Goal: Task Accomplishment & Management: Manage account settings

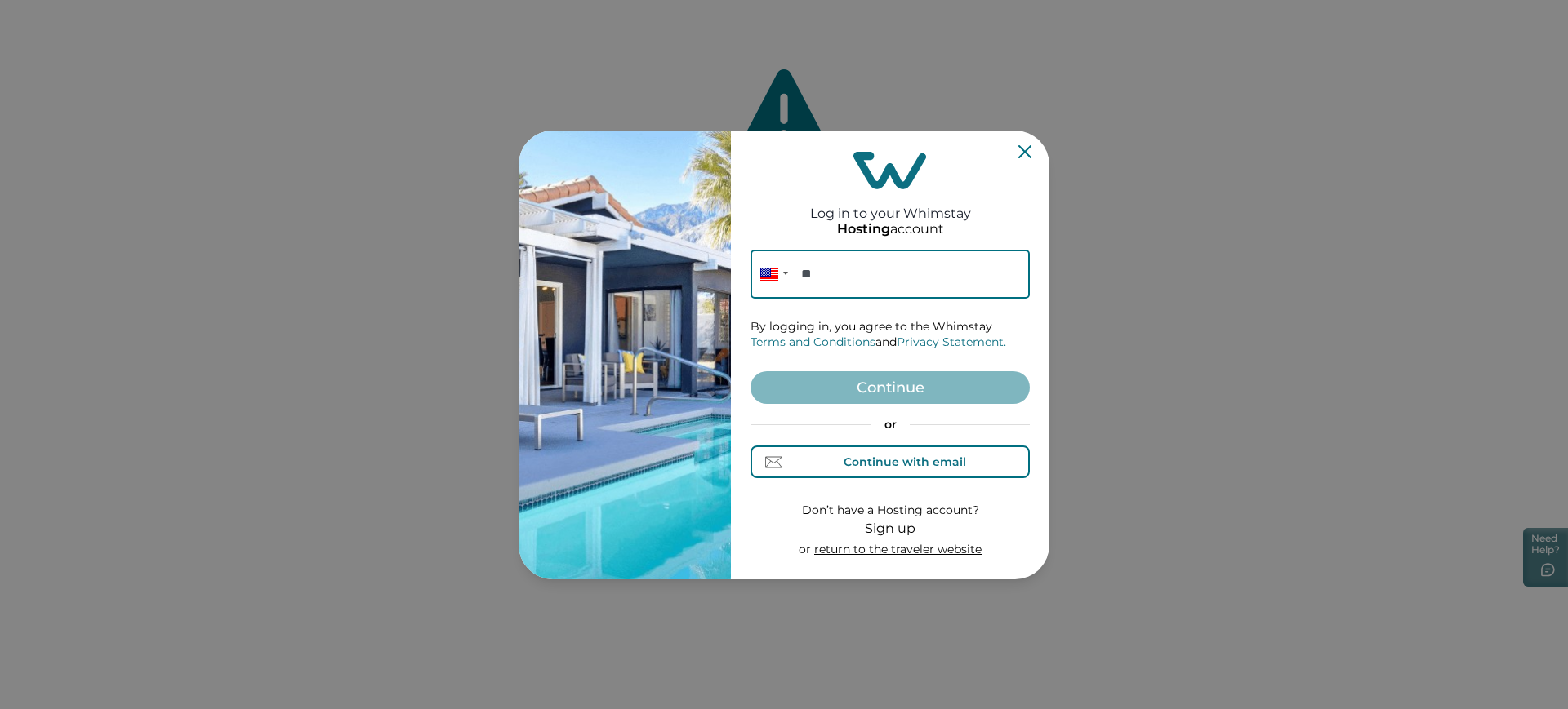
click at [902, 478] on button "Continue with email" at bounding box center [889, 462] width 279 height 32
click at [834, 272] on input at bounding box center [889, 274] width 279 height 49
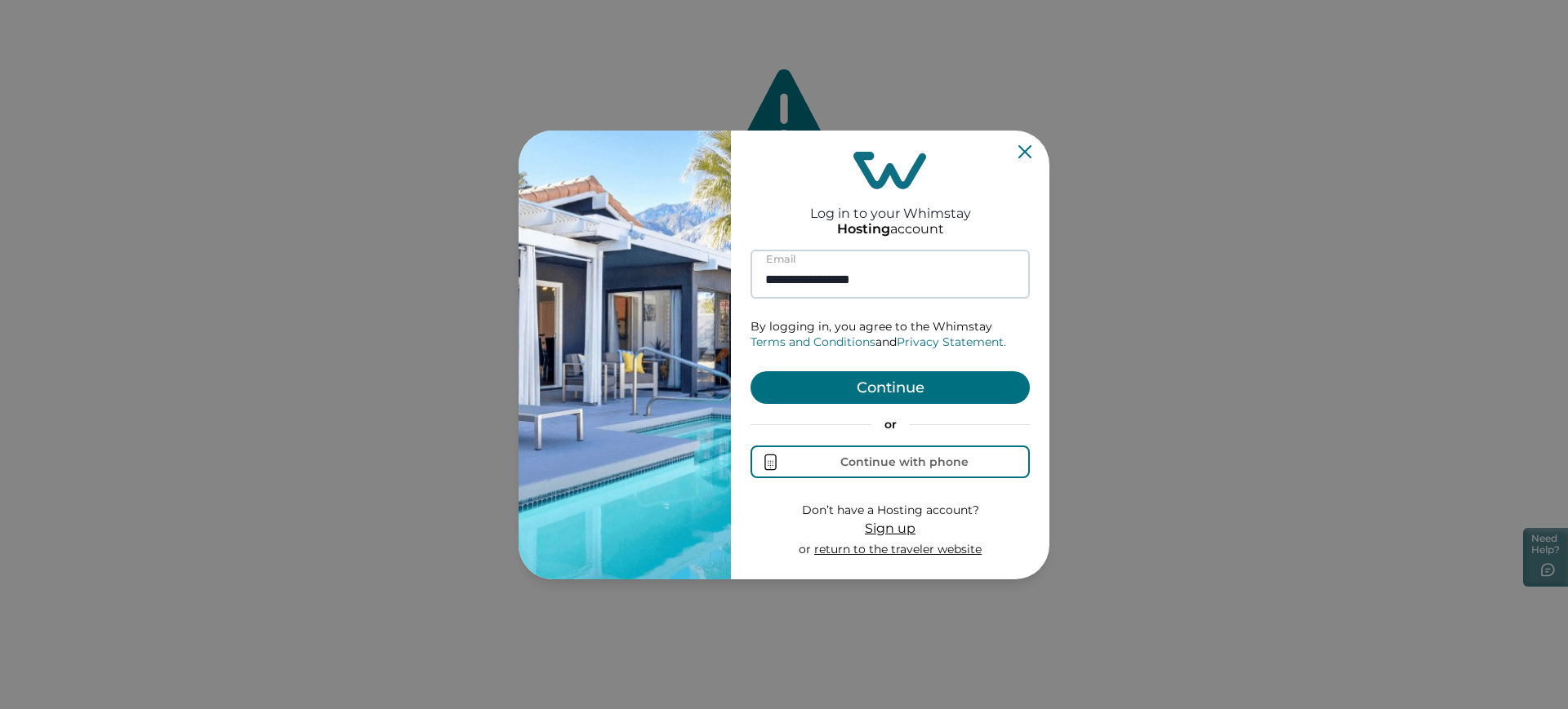
type input "**********"
click at [750, 371] on button "Continue" at bounding box center [889, 387] width 279 height 32
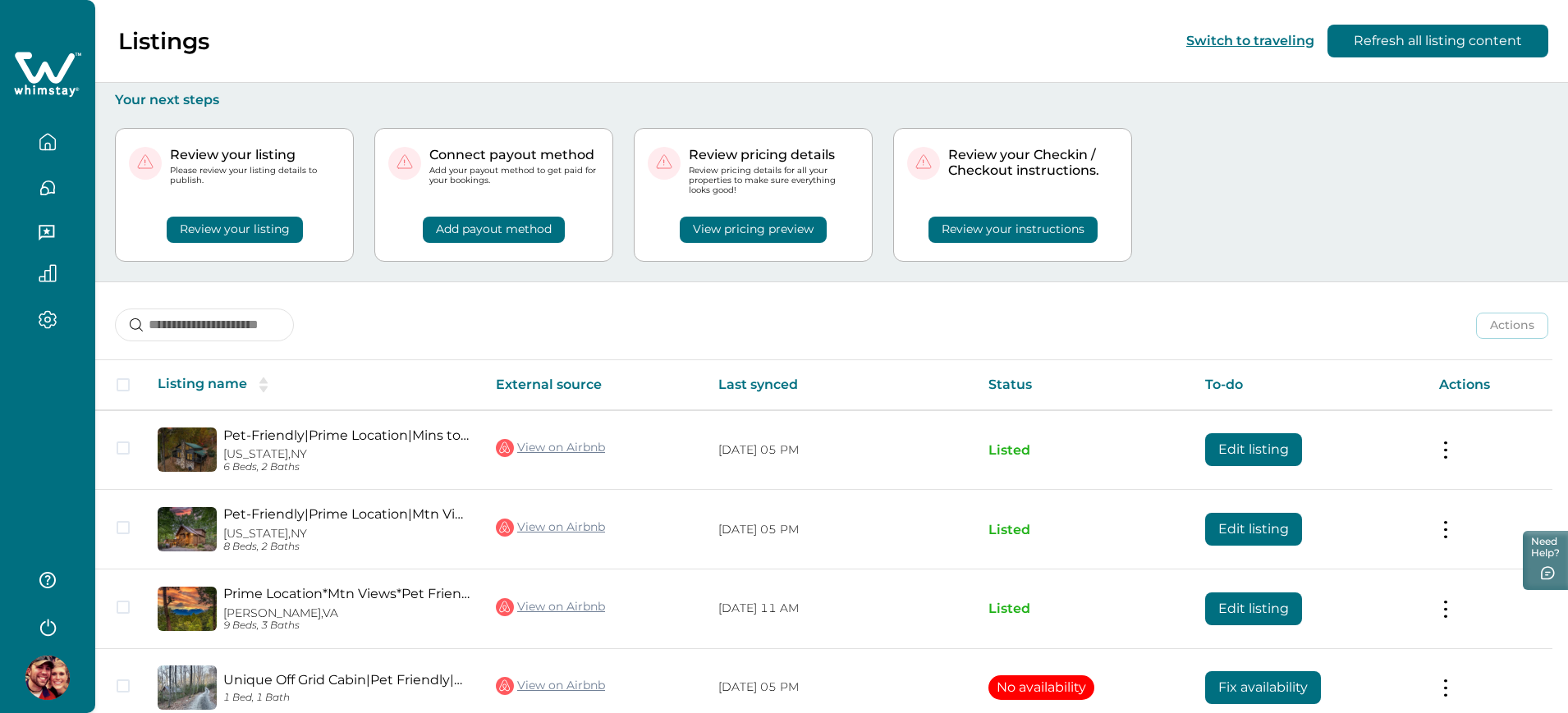
scroll to position [76, 0]
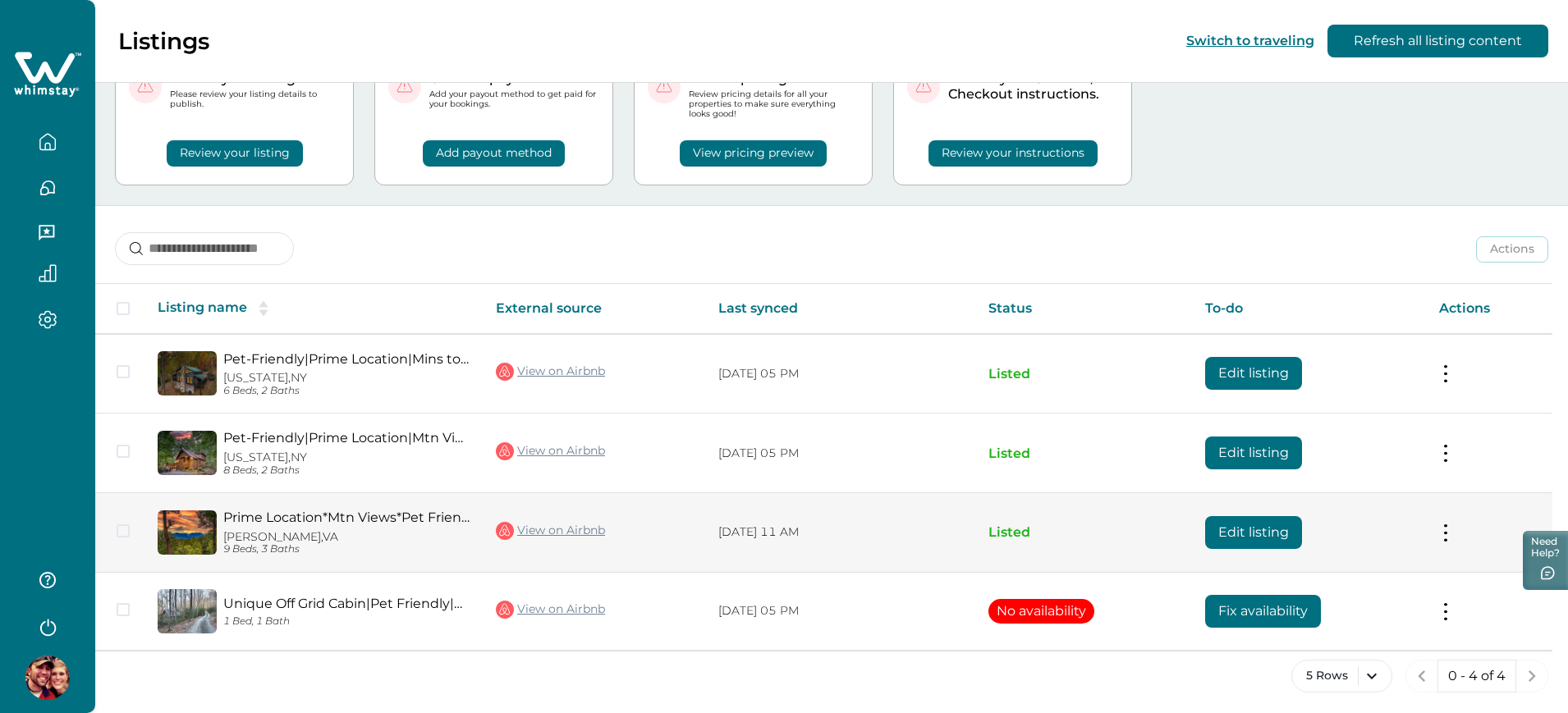
click at [1241, 533] on button "Edit listing" at bounding box center [1253, 533] width 97 height 33
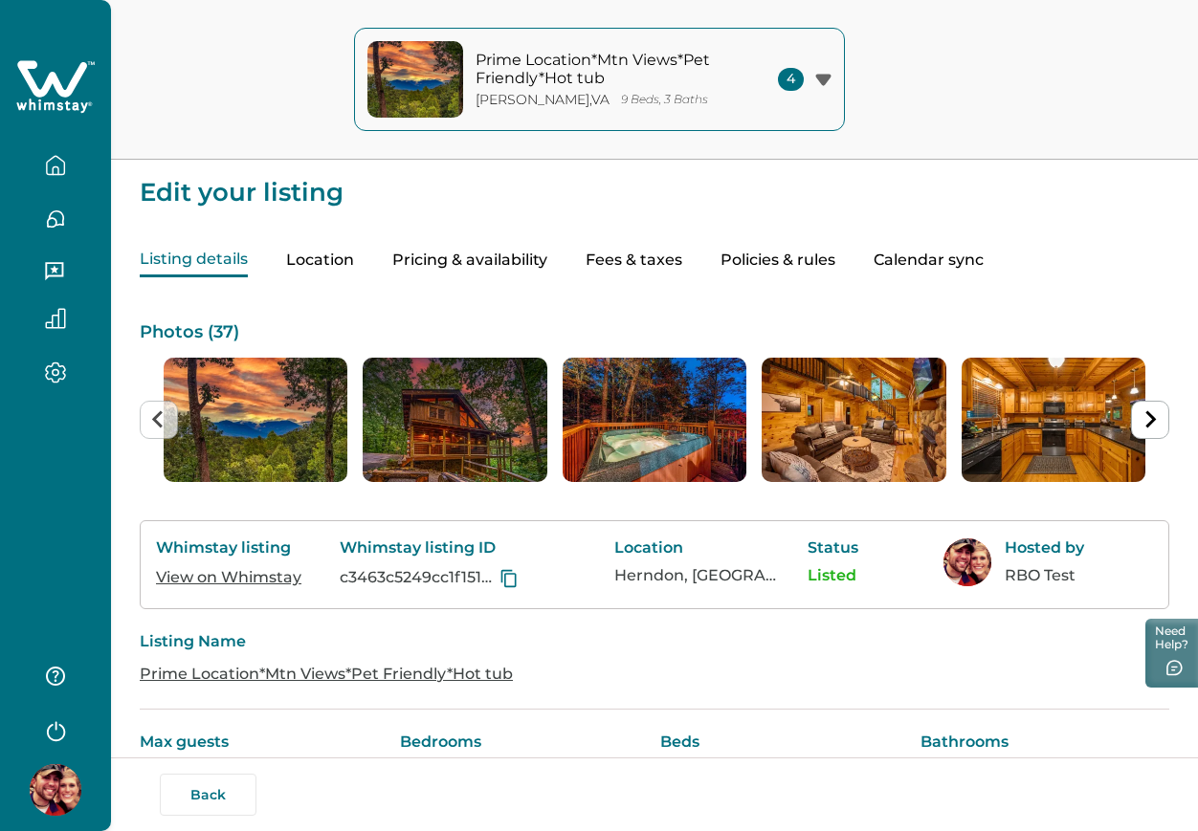
click at [504, 248] on button "Pricing & availability" at bounding box center [469, 260] width 155 height 33
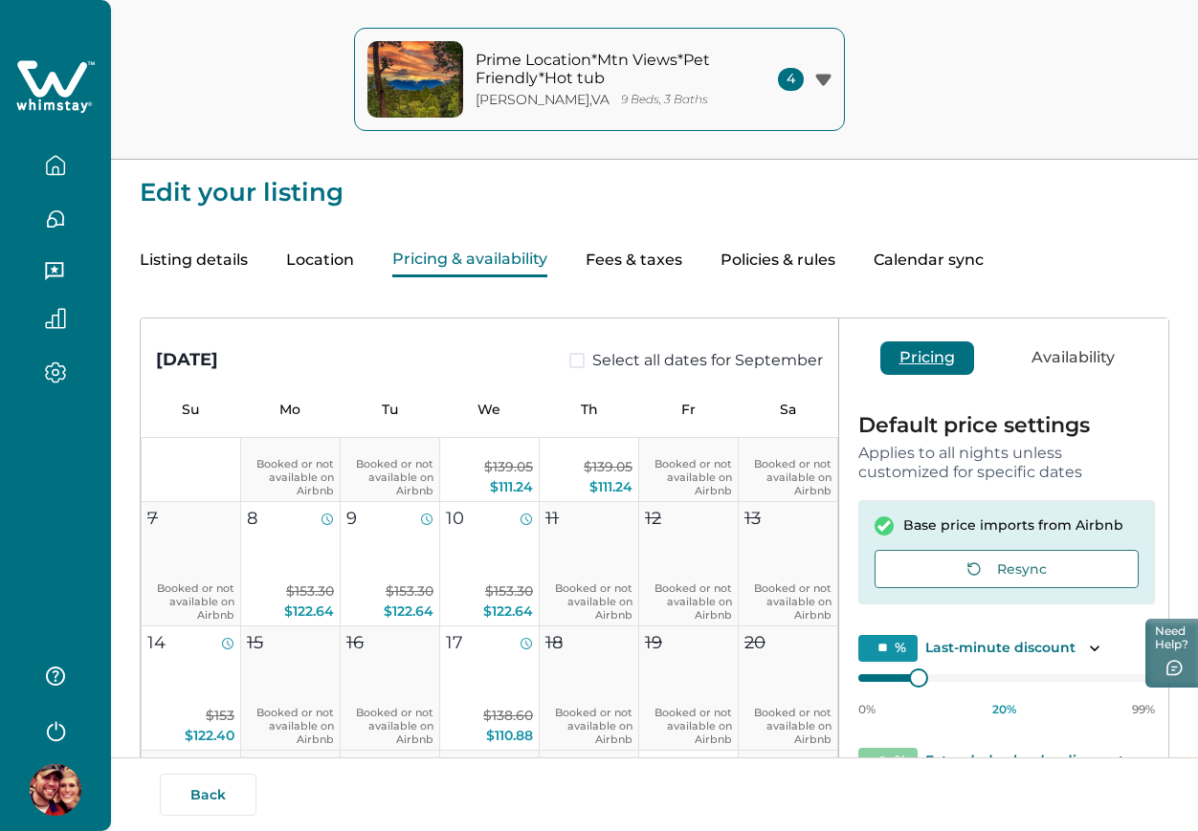
scroll to position [965, 0]
type input "**"
click at [942, 680] on div at bounding box center [944, 677] width 17 height 17
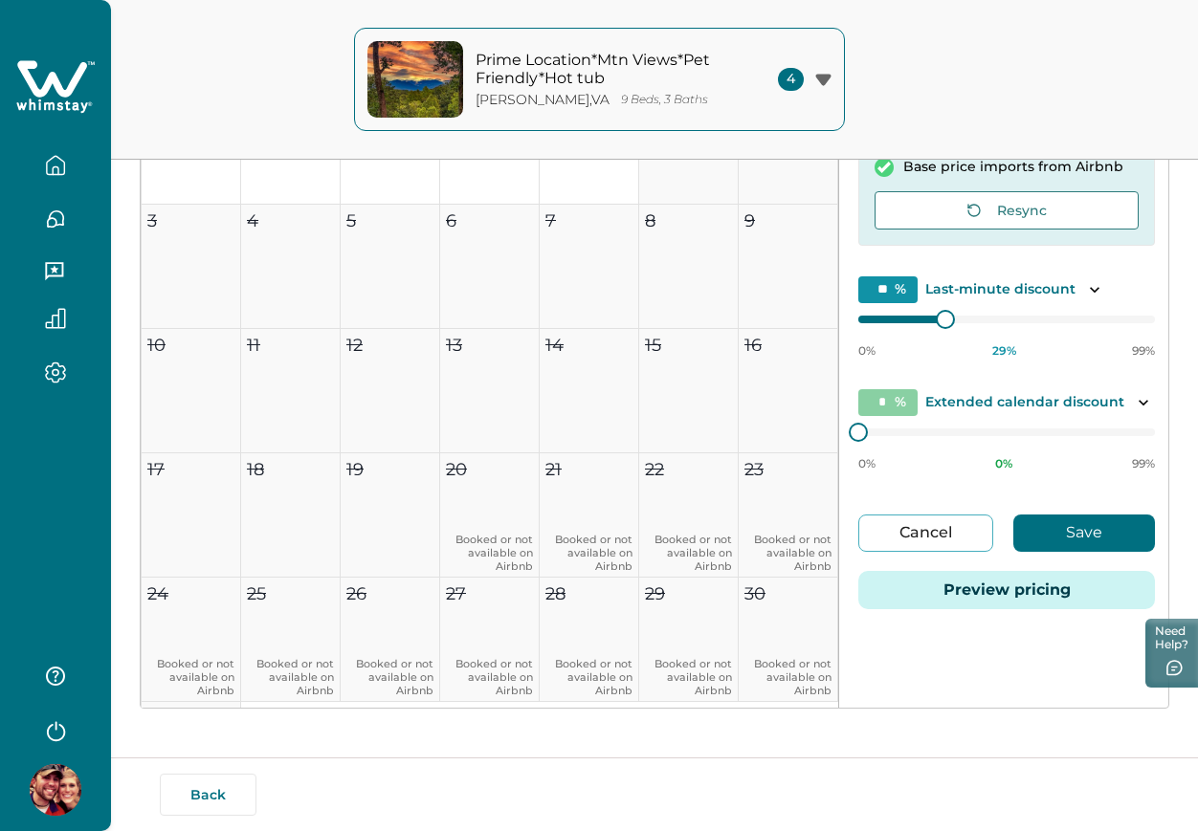
scroll to position [0, 0]
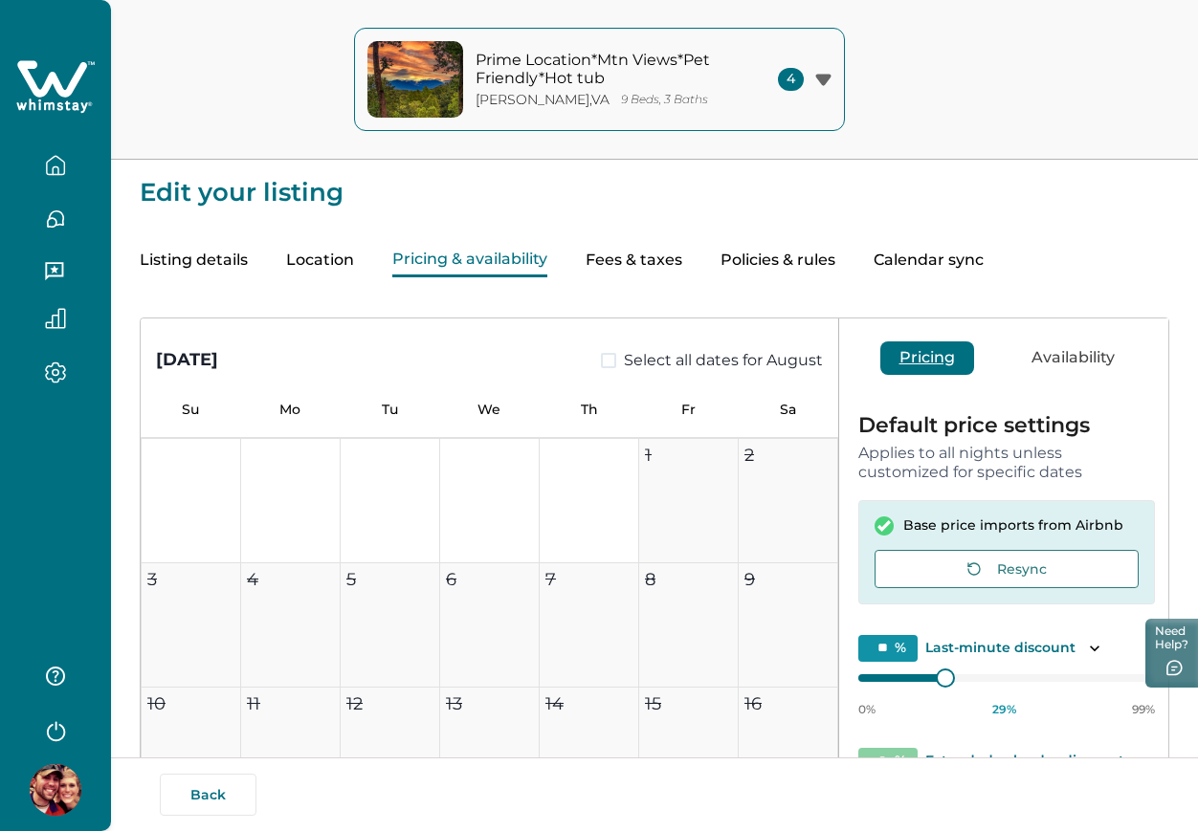
click at [188, 259] on button "Listing details" at bounding box center [194, 260] width 108 height 33
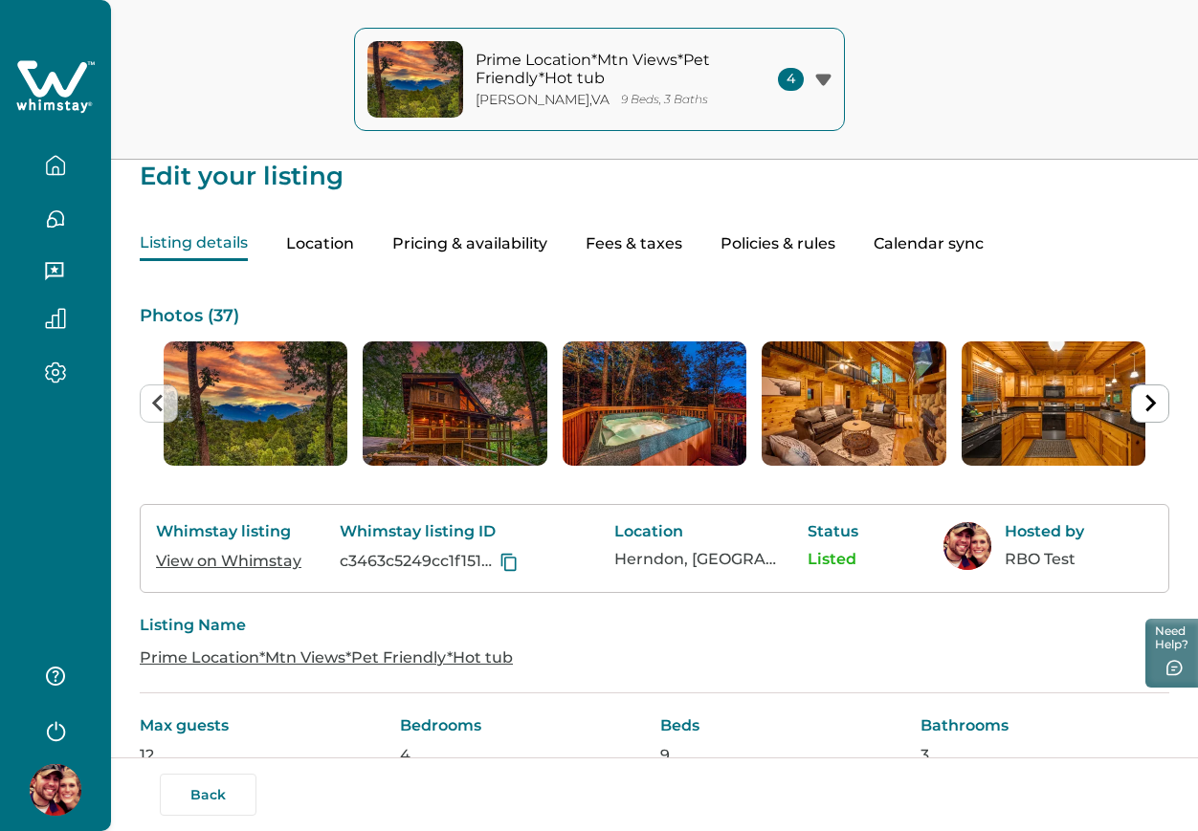
scroll to position [120, 0]
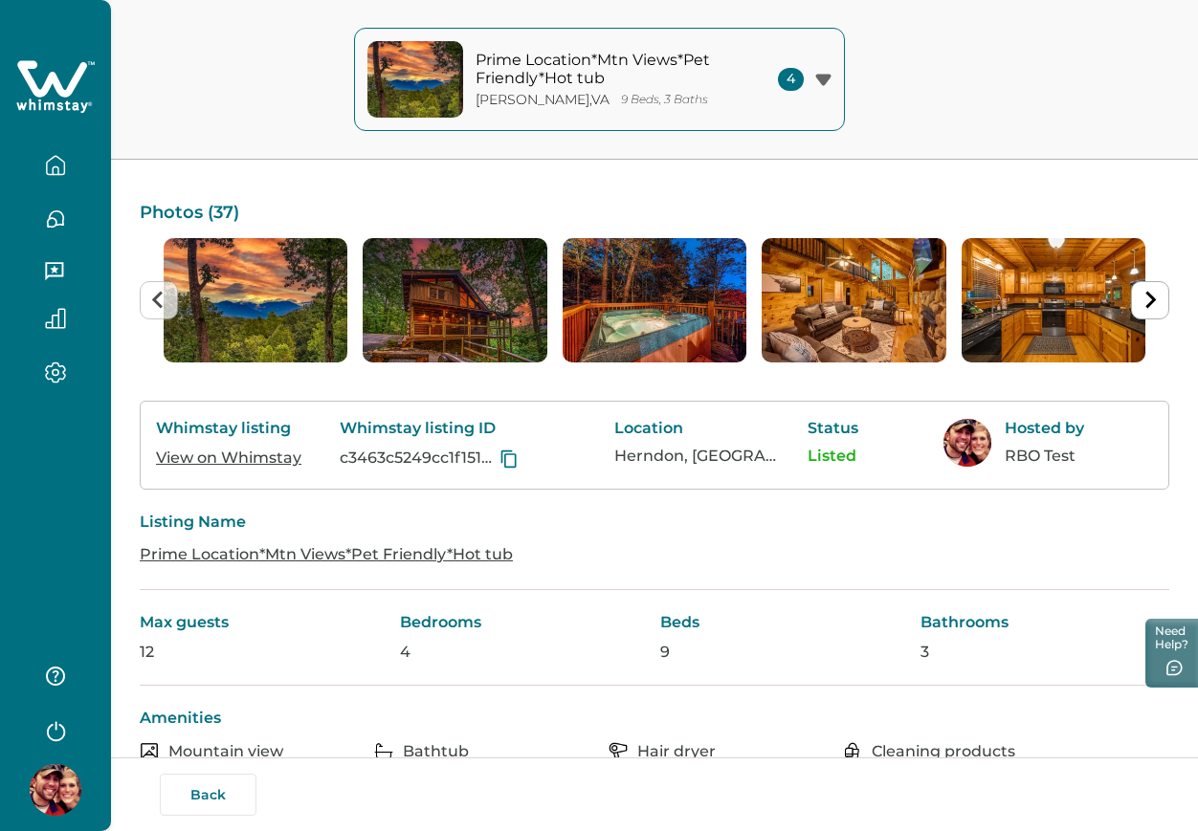
click at [271, 458] on link "View on Whimstay" at bounding box center [228, 458] width 145 height 18
